Goal: Information Seeking & Learning: Find specific fact

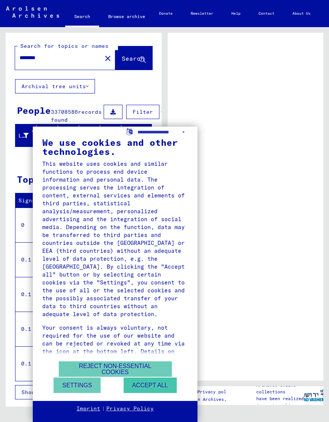
click at [141, 387] on button "Accept all" at bounding box center [150, 385] width 53 height 15
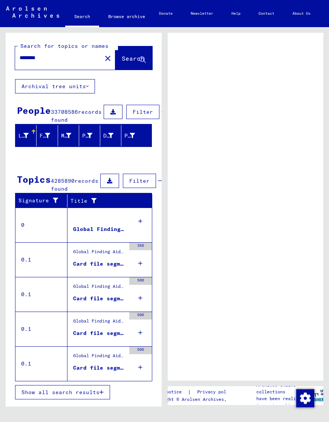
click at [60, 57] on input "********" at bounding box center [59, 58] width 78 height 8
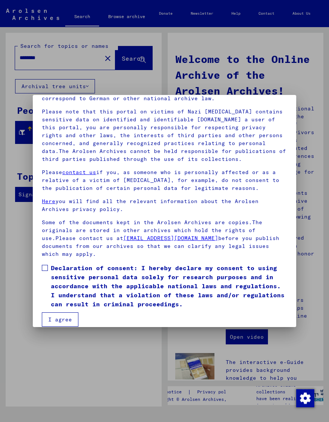
scroll to position [49, 0]
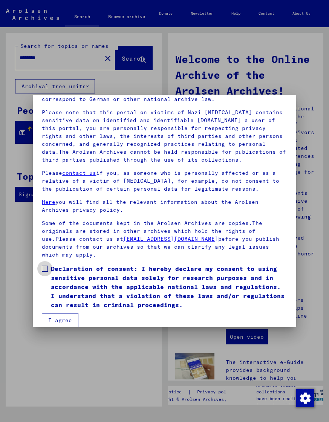
click at [43, 272] on span at bounding box center [45, 269] width 6 height 6
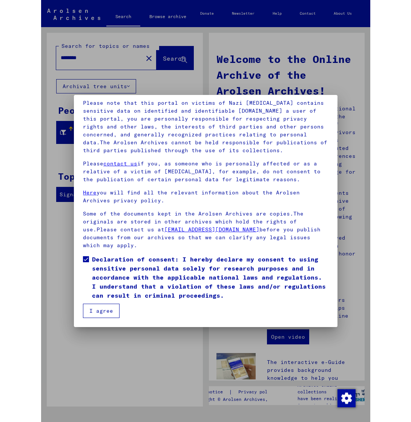
scroll to position [71, 0]
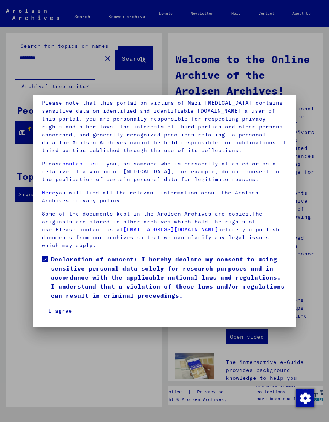
click at [70, 311] on button "I agree" at bounding box center [60, 311] width 37 height 14
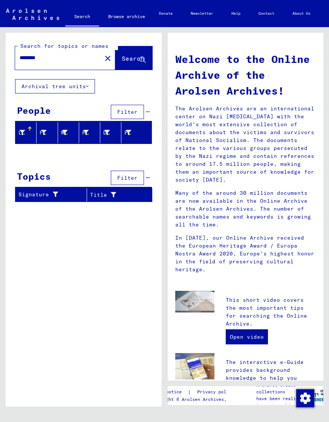
click at [57, 58] on input "********" at bounding box center [56, 58] width 73 height 8
click at [122, 57] on span "Search" at bounding box center [133, 59] width 23 height 8
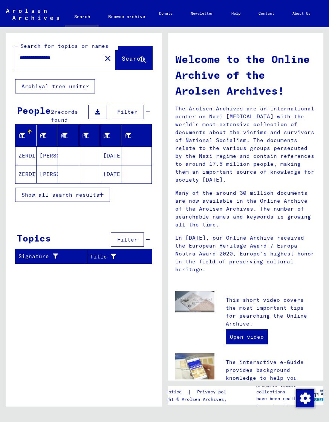
click at [68, 197] on span "Show all search results" at bounding box center [60, 194] width 78 height 7
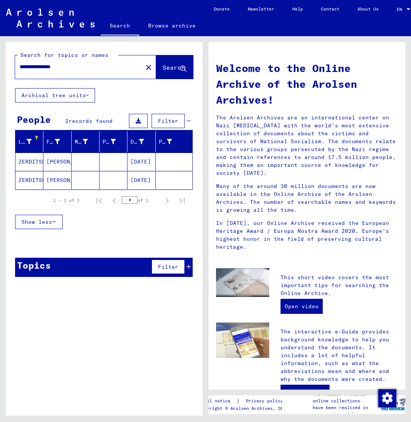
click at [58, 162] on mat-cell "[PERSON_NAME]" at bounding box center [57, 162] width 28 height 18
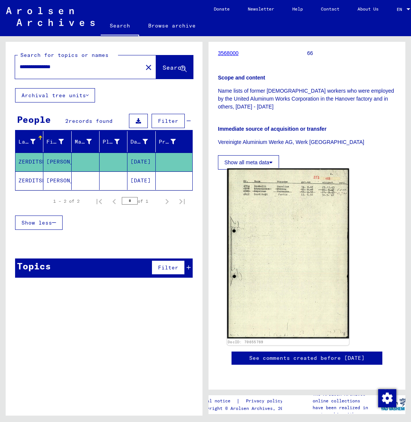
scroll to position [248, 0]
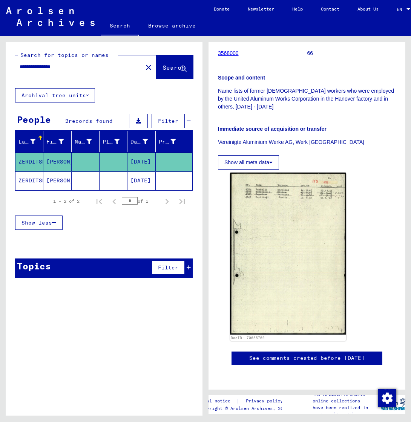
click at [58, 179] on mat-cell "[PERSON_NAME]" at bounding box center [57, 180] width 28 height 18
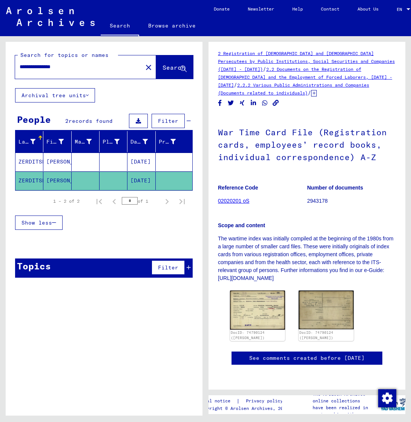
scroll to position [107, 0]
click at [52, 68] on input "**********" at bounding box center [79, 67] width 118 height 8
drag, startPoint x: 36, startPoint y: 68, endPoint x: 14, endPoint y: 67, distance: 22.3
click at [10, 67] on div "**********" at bounding box center [104, 65] width 197 height 46
click at [22, 64] on input "**********" at bounding box center [79, 67] width 118 height 8
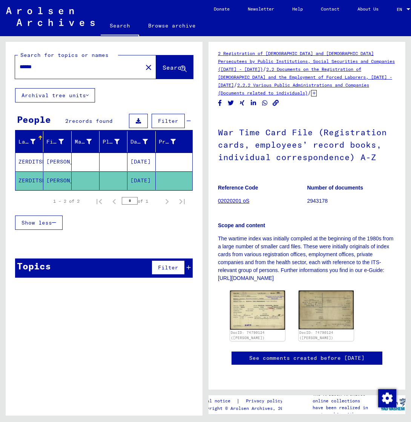
type input "******"
click at [163, 70] on span "Search" at bounding box center [173, 68] width 23 height 8
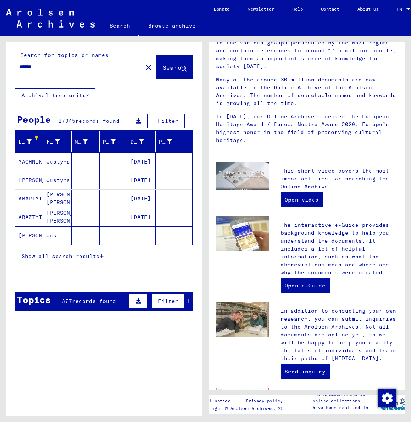
click at [50, 255] on span "Show all search results" at bounding box center [60, 256] width 78 height 7
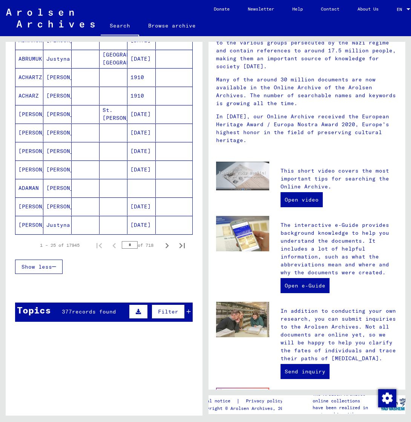
scroll to position [390, 0]
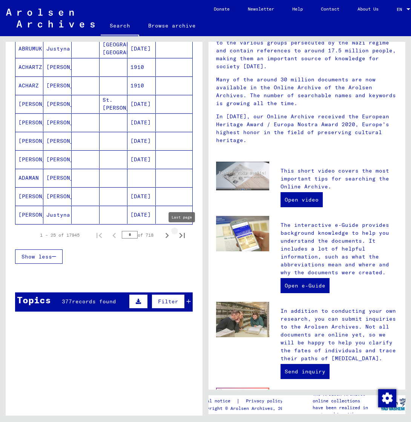
click at [183, 235] on icon "Last page" at bounding box center [182, 235] width 11 height 11
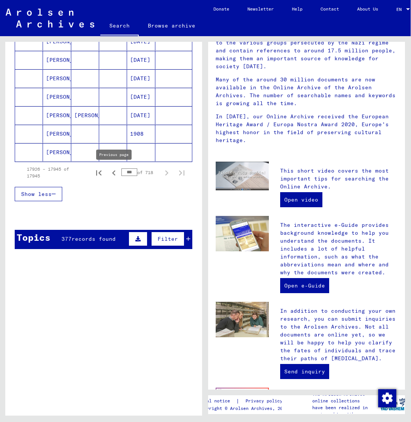
scroll to position [0, 0]
click at [114, 173] on icon "Previous page" at bounding box center [113, 172] width 3 height 5
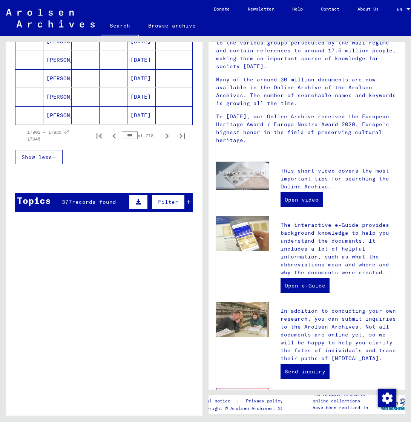
scroll to position [489, 0]
click at [116, 136] on icon "Previous page" at bounding box center [114, 136] width 11 height 11
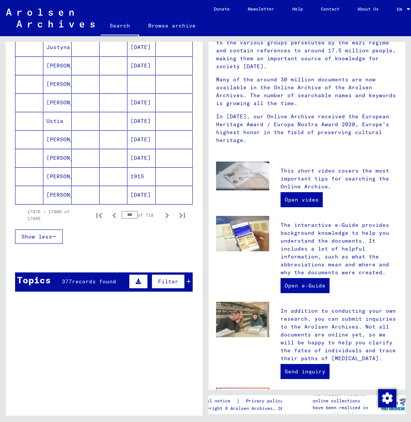
scroll to position [411, 0]
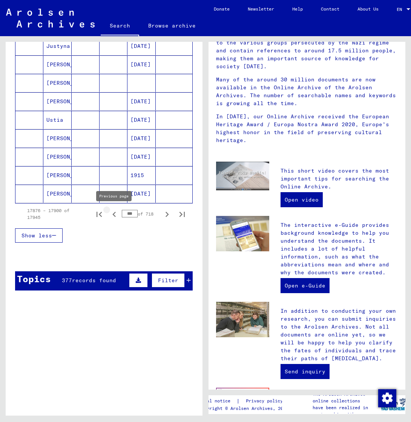
click at [113, 216] on icon "Previous page" at bounding box center [114, 214] width 11 height 11
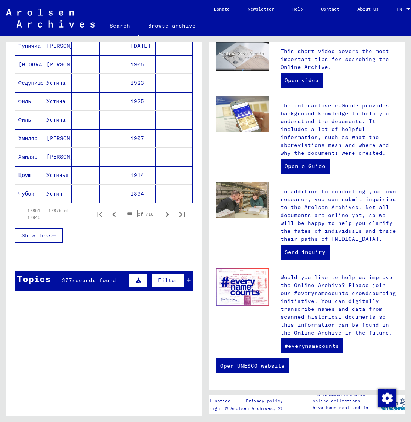
scroll to position [226, 0]
click at [116, 214] on icon "Previous page" at bounding box center [114, 214] width 11 height 11
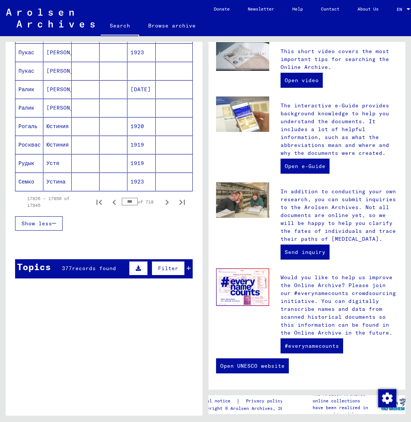
scroll to position [423, 0]
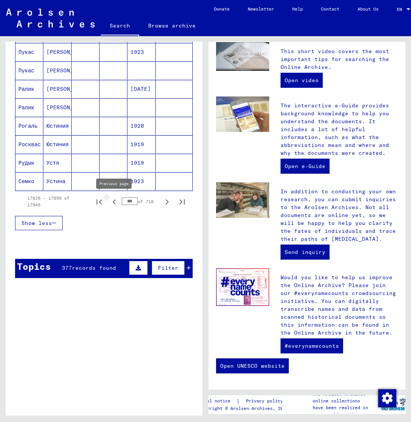
click at [116, 200] on icon "Previous page" at bounding box center [114, 202] width 11 height 11
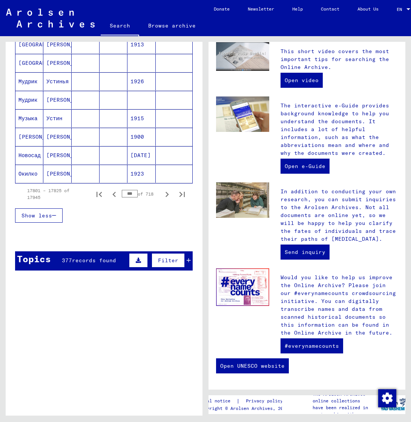
scroll to position [460, 0]
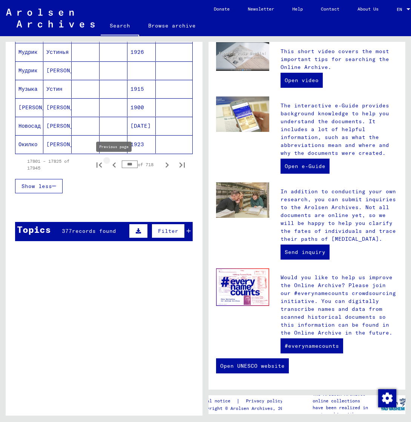
click at [115, 165] on icon "Previous page" at bounding box center [114, 165] width 11 height 11
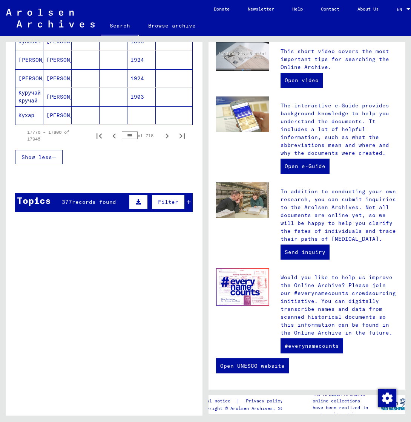
scroll to position [489, 0]
click at [115, 135] on icon "Previous page" at bounding box center [113, 135] width 3 height 5
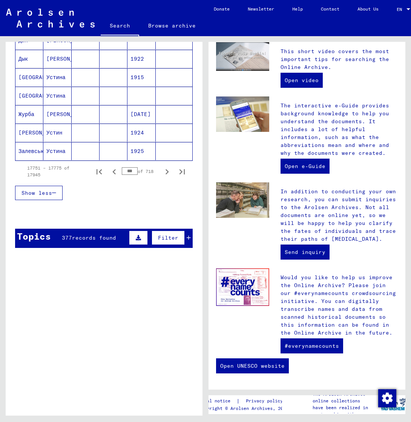
scroll to position [454, 0]
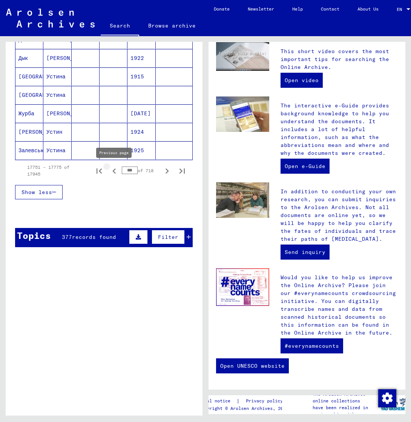
click at [115, 168] on icon "Previous page" at bounding box center [114, 171] width 11 height 11
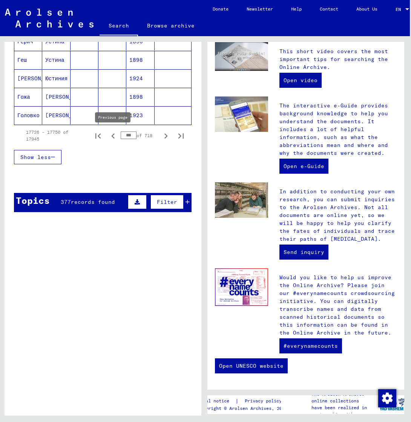
scroll to position [489, 0]
click at [115, 135] on icon "Previous page" at bounding box center [113, 136] width 11 height 11
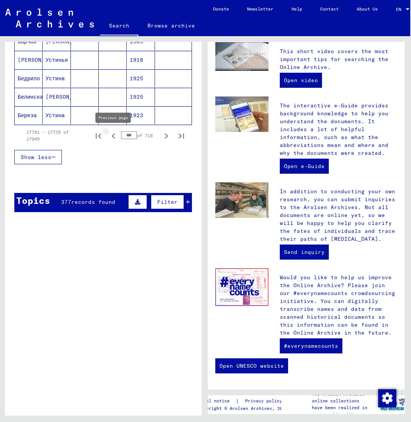
click at [110, 134] on icon "Previous page" at bounding box center [113, 136] width 11 height 11
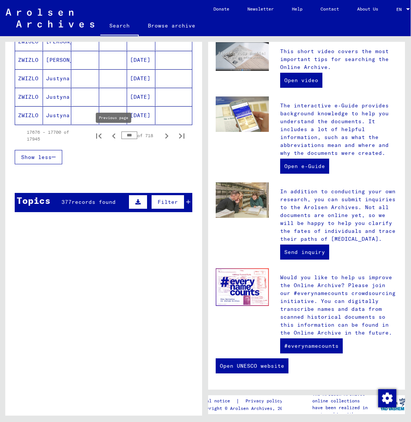
click at [115, 137] on icon "Previous page" at bounding box center [114, 136] width 11 height 11
click at [113, 138] on icon "Previous page" at bounding box center [113, 135] width 3 height 5
click at [115, 135] on icon "Previous page" at bounding box center [114, 136] width 11 height 11
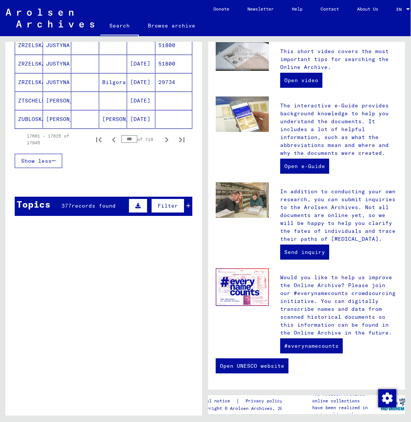
scroll to position [486, 0]
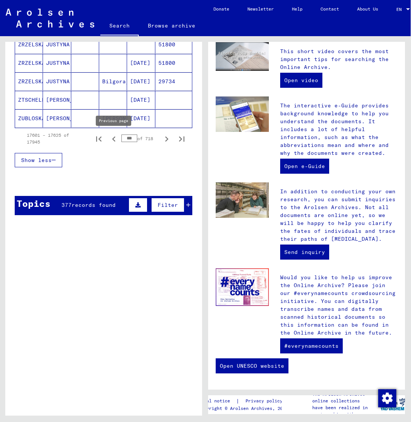
click at [114, 136] on icon "Previous page" at bounding box center [114, 139] width 11 height 11
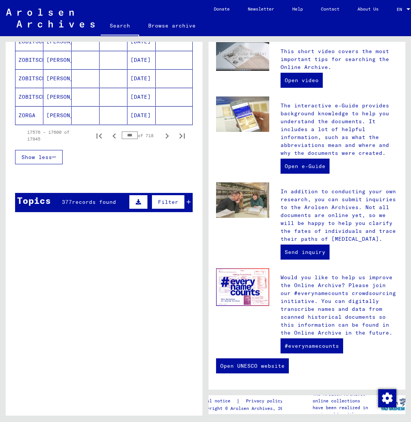
scroll to position [489, 0]
click at [115, 137] on icon "Previous page" at bounding box center [113, 135] width 3 height 5
click at [113, 139] on icon "Previous page" at bounding box center [114, 136] width 11 height 11
click at [115, 136] on icon "Previous page" at bounding box center [114, 136] width 11 height 11
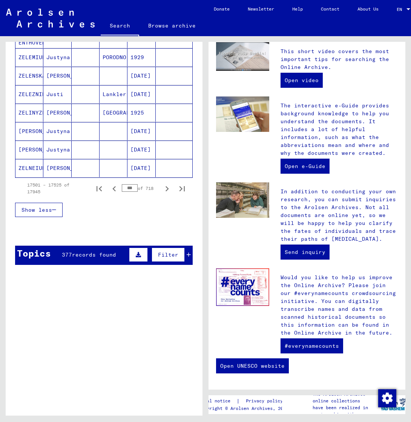
scroll to position [440, 0]
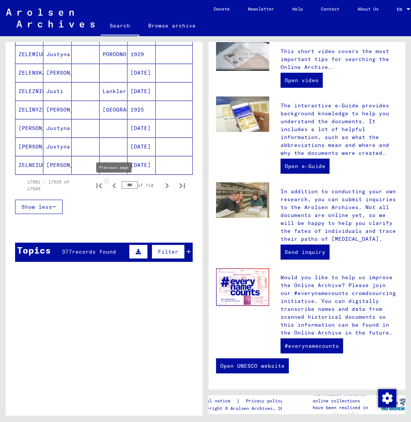
click at [114, 188] on icon "Previous page" at bounding box center [114, 185] width 11 height 11
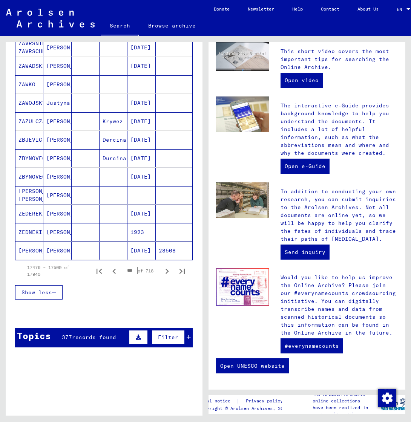
scroll to position [370, 0]
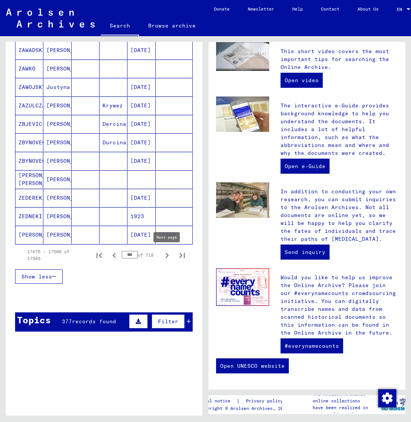
click at [168, 255] on icon "Next page" at bounding box center [167, 255] width 11 height 11
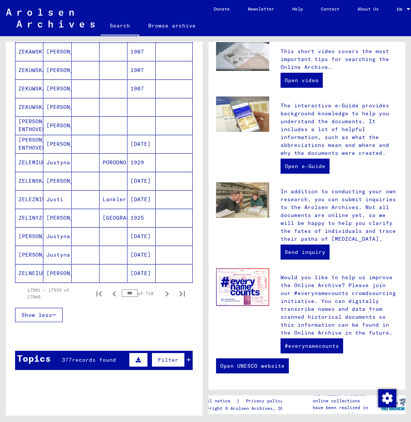
scroll to position [331, 0]
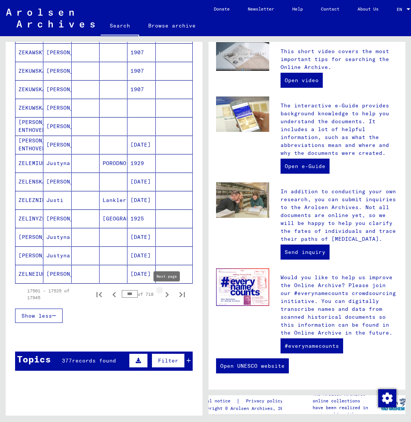
click at [167, 296] on icon "Next page" at bounding box center [166, 294] width 3 height 5
type input "***"
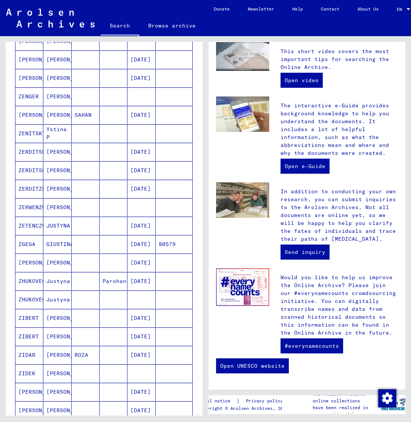
scroll to position [189, 0]
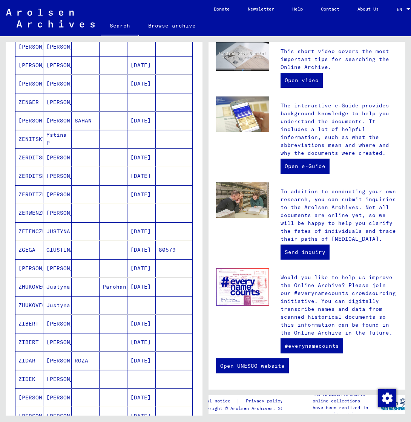
click at [57, 156] on mat-cell "[PERSON_NAME]" at bounding box center [57, 157] width 28 height 18
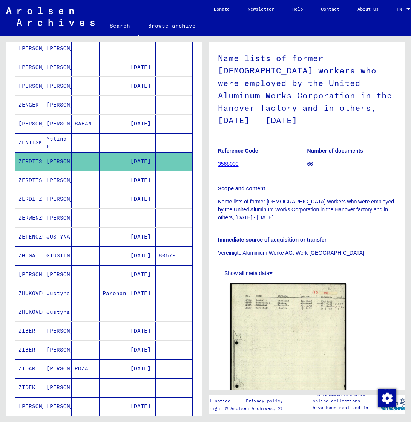
scroll to position [68, 0]
click at [58, 181] on mat-cell "[PERSON_NAME]" at bounding box center [57, 180] width 28 height 18
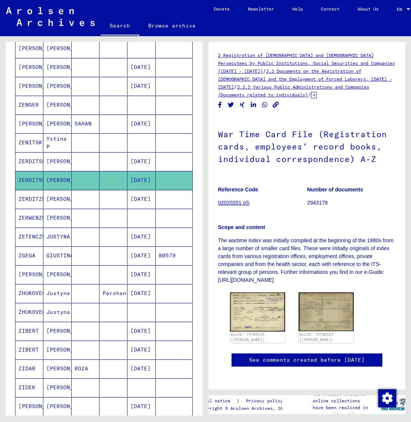
click at [57, 198] on mat-cell "[PERSON_NAME]" at bounding box center [57, 199] width 28 height 18
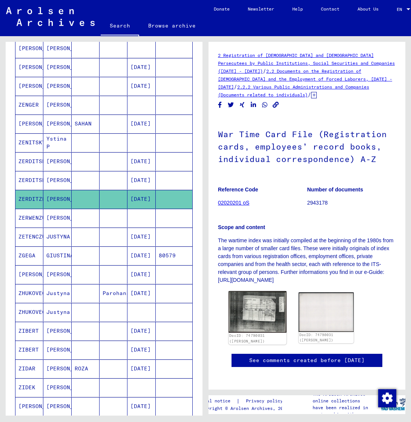
click at [259, 309] on img at bounding box center [257, 311] width 58 height 41
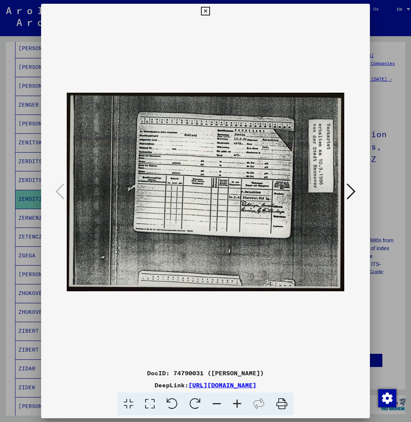
click at [256, 383] on link "[URL][DOMAIN_NAME]" at bounding box center [222, 385] width 68 height 8
click at [209, 9] on icon at bounding box center [205, 11] width 9 height 9
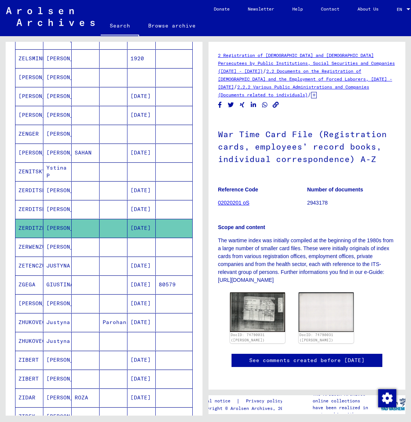
scroll to position [202, 0]
